Goal: Task Accomplishment & Management: Complete application form

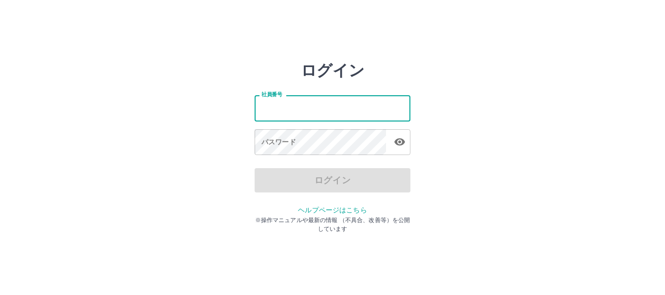
click at [304, 110] on input "社員番号" at bounding box center [333, 108] width 156 height 26
type input "*******"
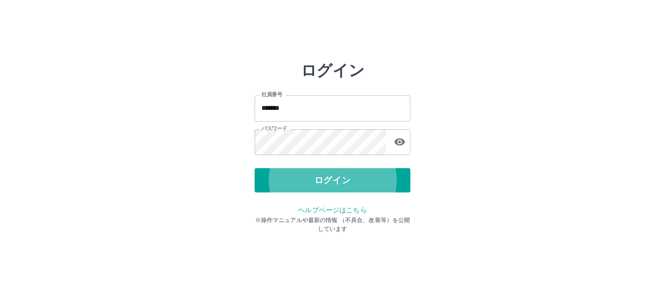
click at [255, 168] on button "ログイン" at bounding box center [333, 180] width 156 height 24
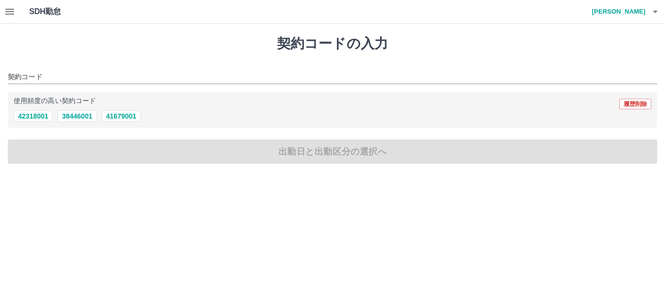
drag, startPoint x: 356, startPoint y: 224, endPoint x: 226, endPoint y: 175, distance: 139.2
click at [354, 176] on html "SDH勤怠 [PERSON_NAME] 契約コードの入力 契約コード 使用頻度の高い契約コード 履歴削除 42318001 38446001 41679001…" at bounding box center [332, 88] width 665 height 176
click at [131, 117] on button "41679001" at bounding box center [121, 116] width 39 height 12
type input "********"
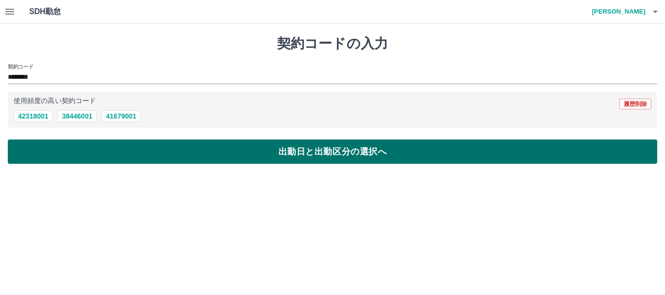
click at [222, 161] on button "出勤日と出勤区分の選択へ" at bounding box center [332, 152] width 649 height 24
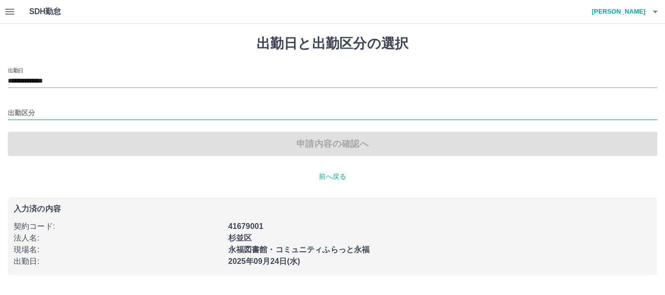
click at [82, 113] on input "出勤区分" at bounding box center [332, 114] width 649 height 12
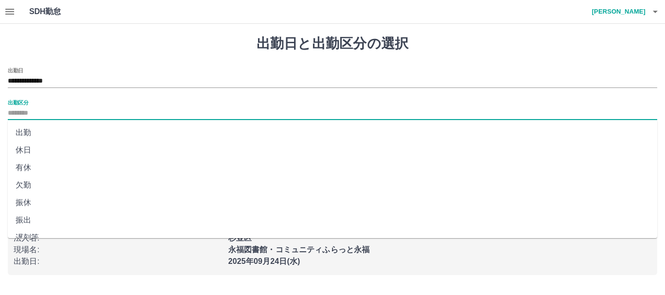
click at [82, 128] on li "出勤" at bounding box center [332, 133] width 649 height 18
type input "**"
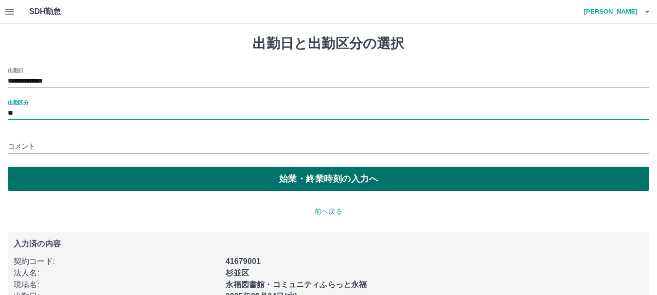
click at [326, 188] on button "始業・終業時刻の入力へ" at bounding box center [329, 179] width 642 height 24
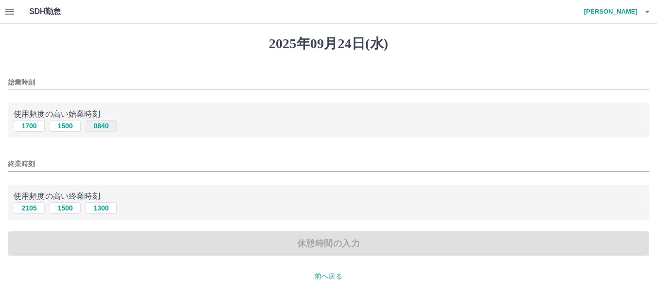
click at [105, 129] on button "0840" at bounding box center [101, 126] width 31 height 12
type input "****"
click at [73, 207] on button "1500" at bounding box center [65, 208] width 31 height 12
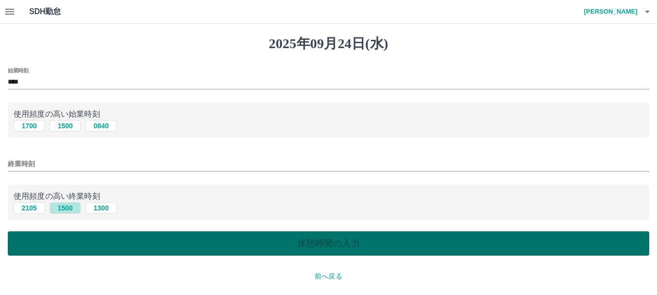
type input "****"
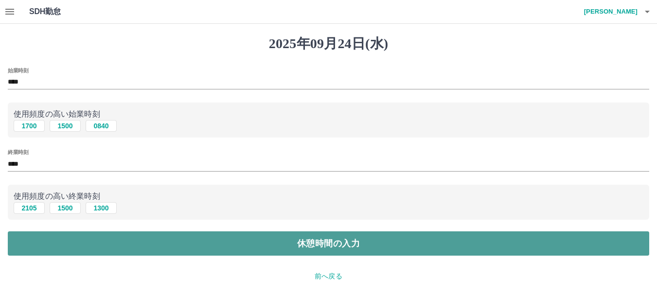
click at [194, 251] on button "休憩時間の入力" at bounding box center [329, 244] width 642 height 24
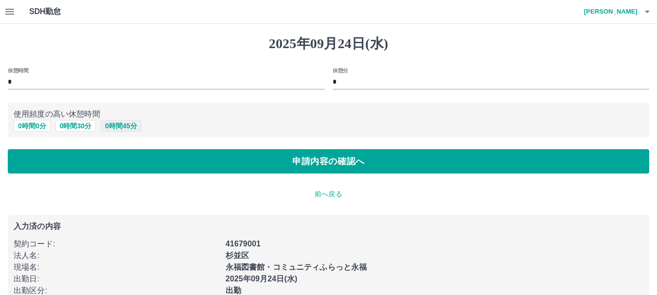
click at [129, 128] on button "0 時間 45 分" at bounding box center [121, 126] width 40 height 12
type input "**"
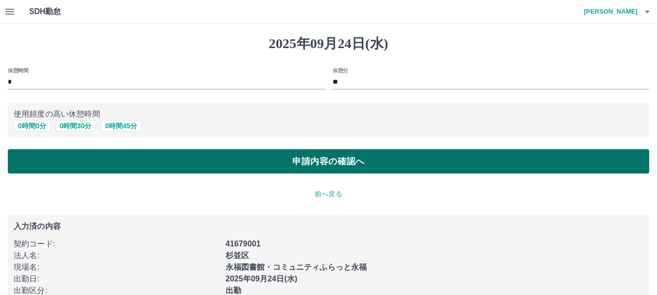
click at [247, 162] on button "申請内容の確認へ" at bounding box center [329, 161] width 642 height 24
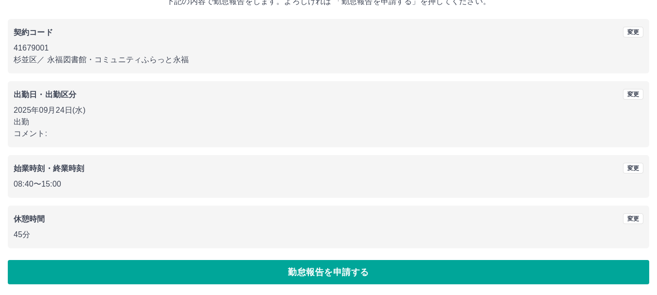
scroll to position [69, 0]
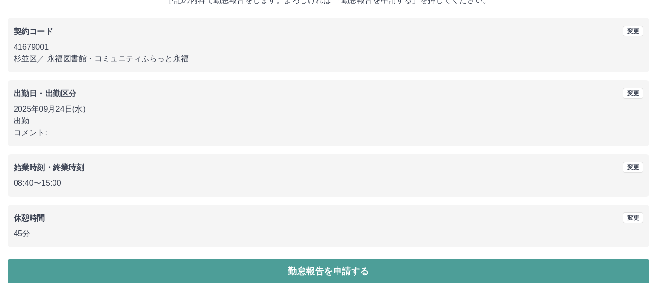
click at [340, 269] on button "勤怠報告を申請する" at bounding box center [329, 271] width 642 height 24
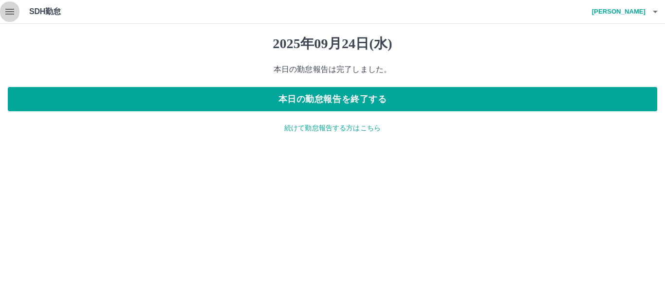
click at [9, 11] on icon "button" at bounding box center [10, 12] width 12 height 12
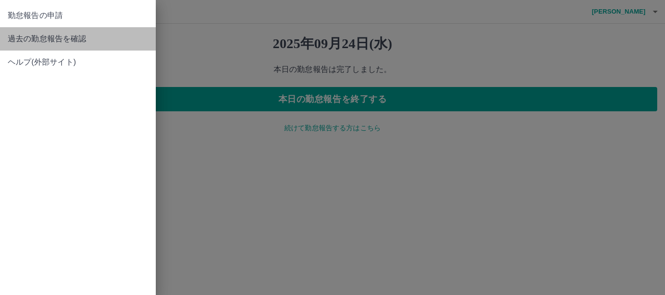
click at [21, 43] on span "過去の勤怠報告を確認" at bounding box center [78, 39] width 140 height 12
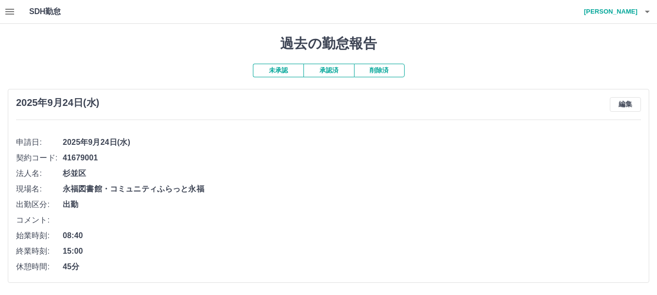
scroll to position [0, 0]
click at [330, 66] on button "承認済" at bounding box center [329, 71] width 51 height 14
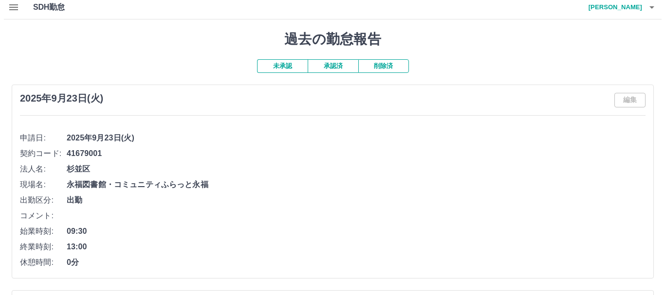
scroll to position [0, 0]
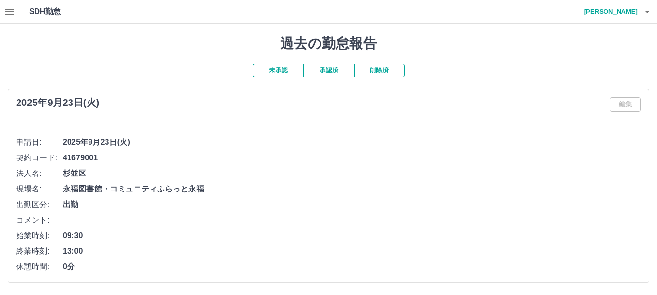
click at [357, 139] on span "2025年9月23日(火)" at bounding box center [352, 143] width 579 height 12
click at [11, 14] on icon "button" at bounding box center [9, 12] width 9 height 6
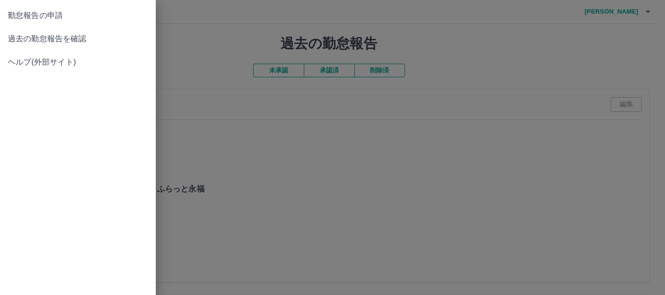
click at [449, 50] on div at bounding box center [332, 147] width 665 height 295
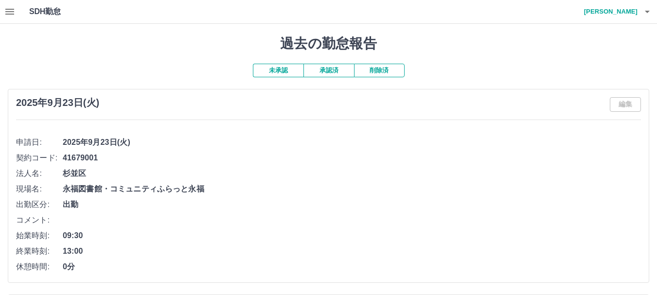
click at [651, 12] on icon "button" at bounding box center [648, 12] width 12 height 12
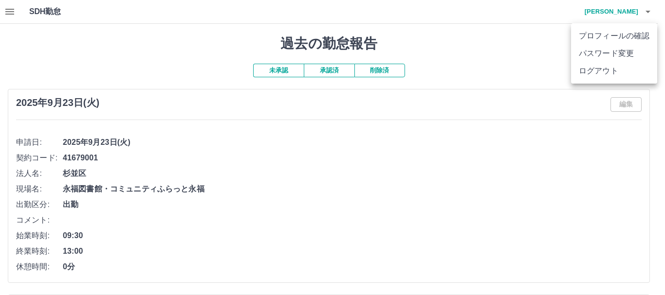
click at [614, 73] on li "ログアウト" at bounding box center [614, 71] width 86 height 18
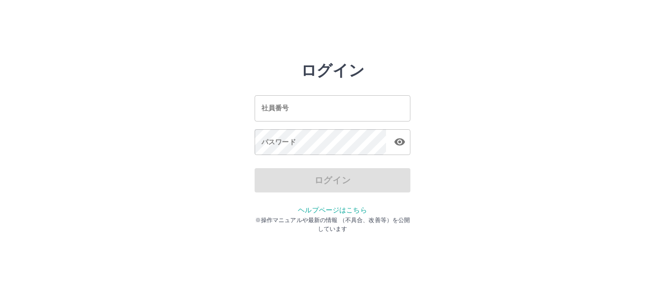
drag, startPoint x: 0, startPoint y: 0, endPoint x: 527, endPoint y: 186, distance: 558.6
click at [516, 189] on div "ログイン 社員番号 社員番号 パスワード パスワード ログイン ヘルプページはこちら ※操作マニュアルや最新の情報 （不具合、改善等）を公開しています" at bounding box center [332, 139] width 584 height 156
